Goal: Navigation & Orientation: Find specific page/section

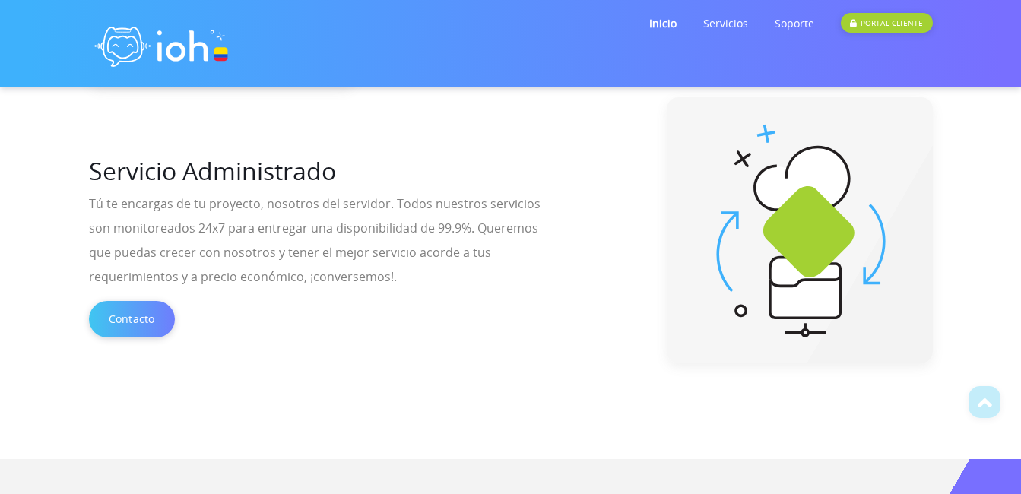
scroll to position [608, 0]
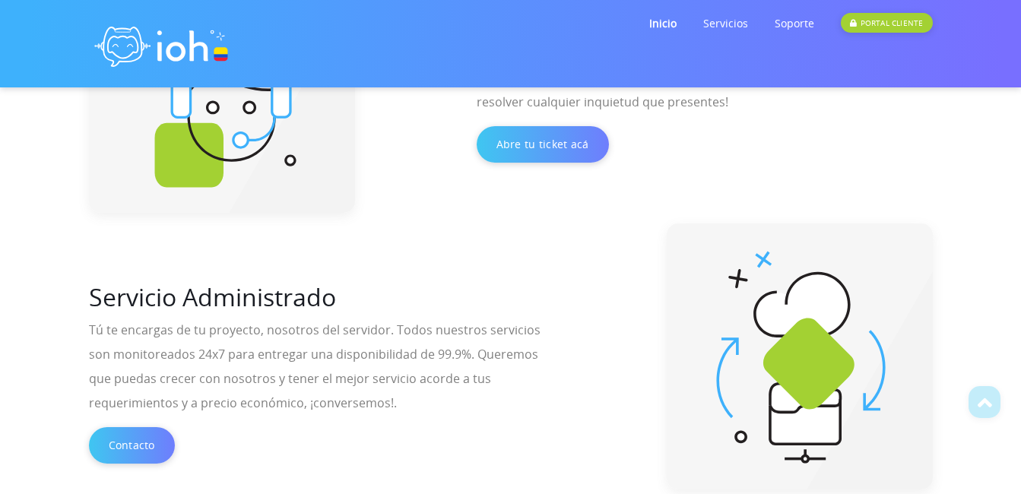
click at [226, 58] on nav "Inicio Servicios Cloud Hosting Alojamiento web rápido en la nube Cloud Hosting …" at bounding box center [583, 44] width 723 height 68
click at [211, 37] on img at bounding box center [161, 44] width 145 height 68
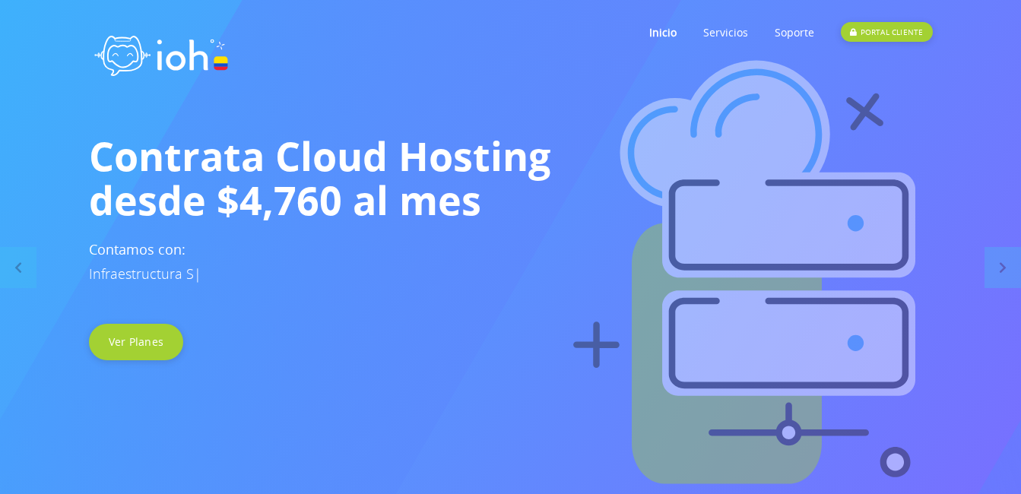
click at [368, 346] on img at bounding box center [745, 277] width 1021 height 456
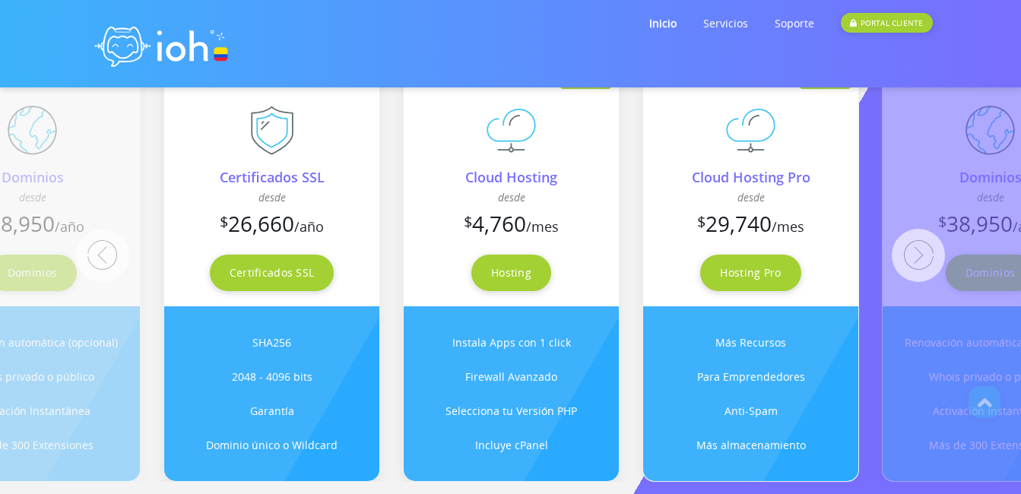
scroll to position [1293, 0]
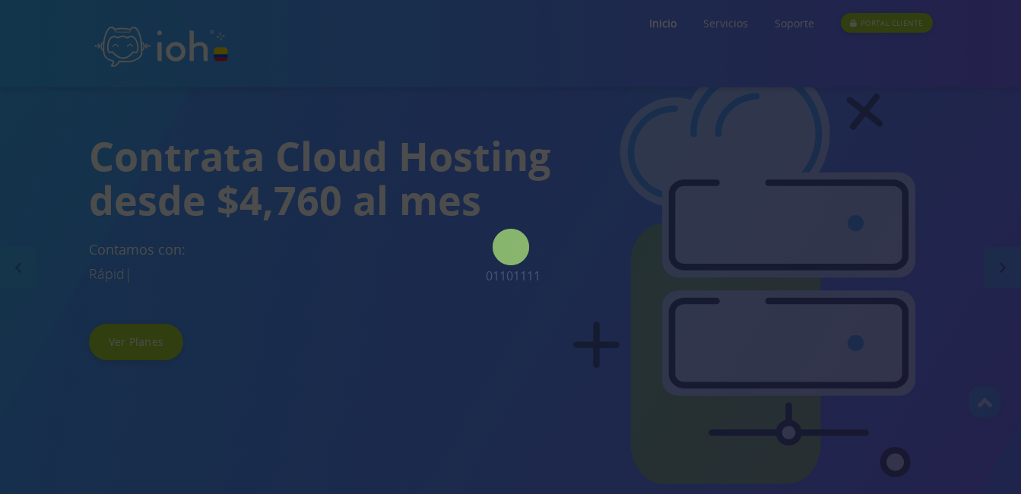
scroll to position [1288, 0]
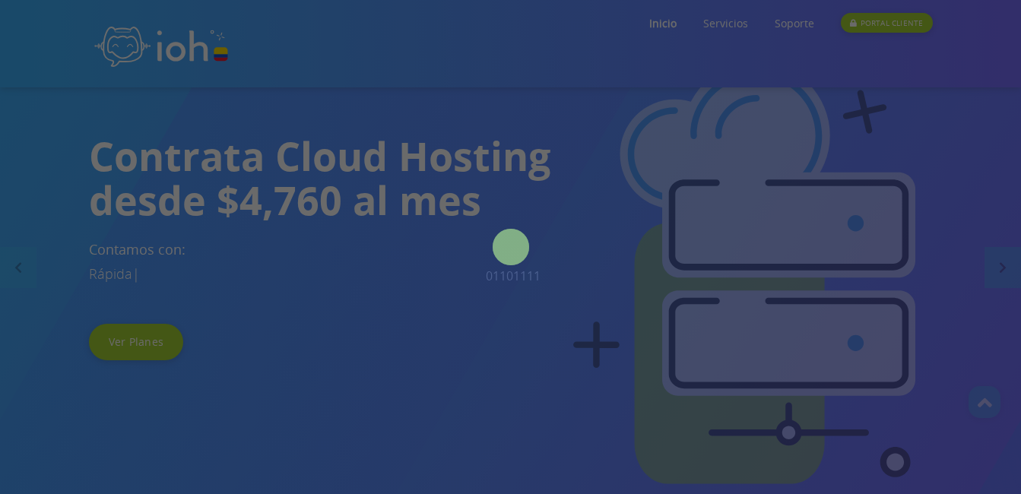
scroll to position [1285, 0]
